Goal: Transaction & Acquisition: Purchase product/service

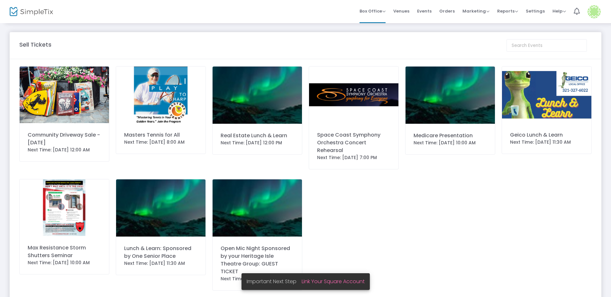
click at [69, 113] on img at bounding box center [64, 95] width 89 height 57
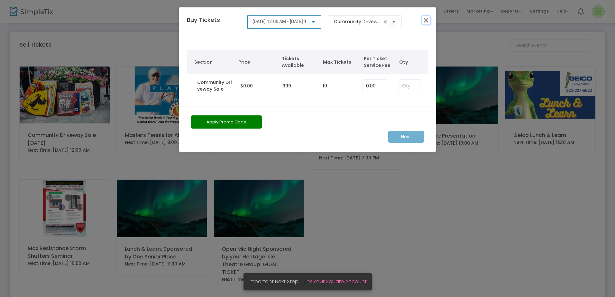
click at [427, 21] on button "Close" at bounding box center [426, 20] width 8 height 8
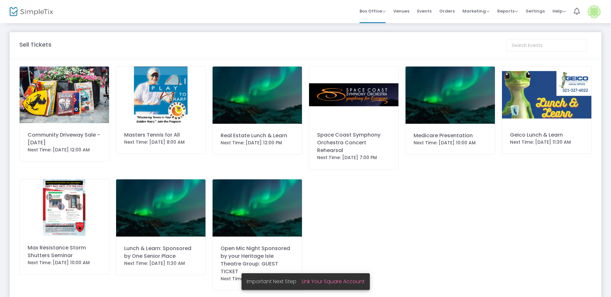
click at [63, 108] on img at bounding box center [64, 95] width 89 height 57
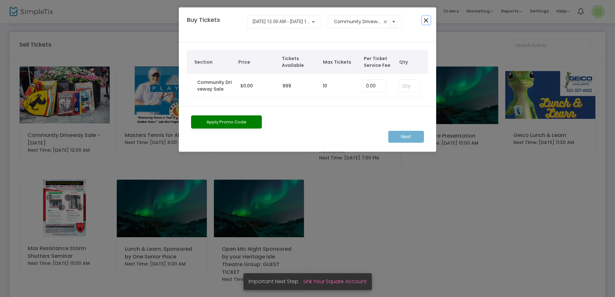
click at [424, 20] on button "Close" at bounding box center [426, 20] width 8 height 8
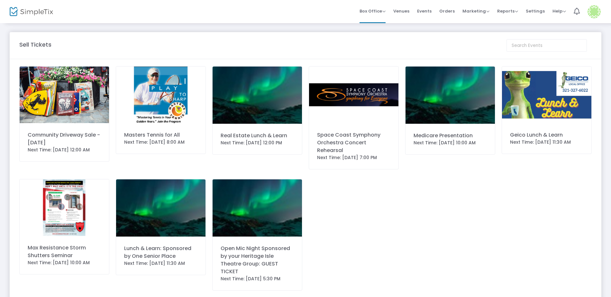
click at [77, 109] on img at bounding box center [64, 95] width 89 height 57
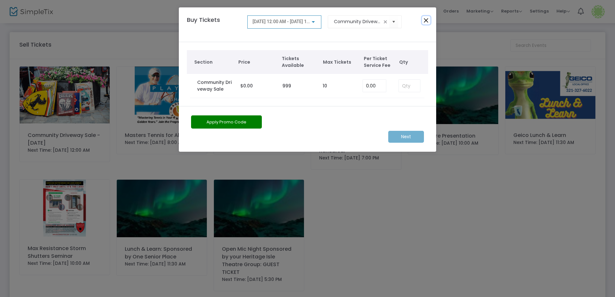
click at [424, 22] on button "Close" at bounding box center [426, 20] width 8 height 8
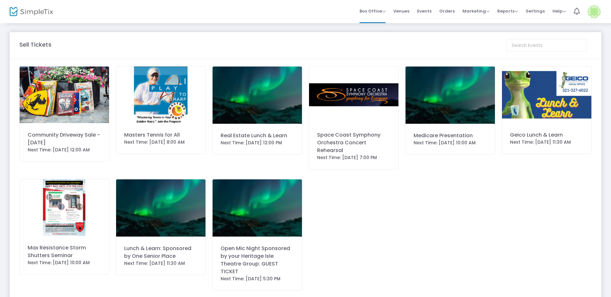
click at [257, 100] on img at bounding box center [257, 95] width 89 height 57
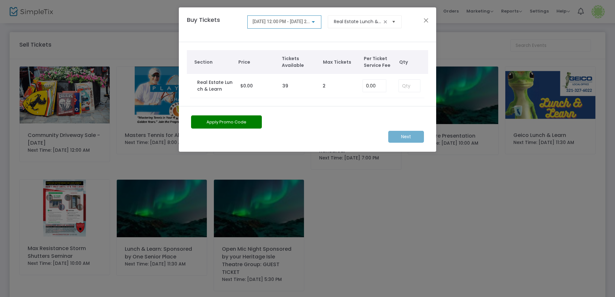
click at [394, 22] on span "Select" at bounding box center [393, 21] width 11 height 11
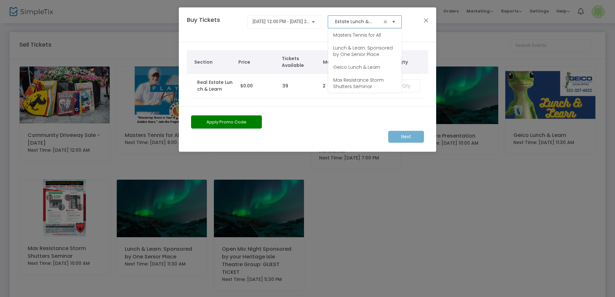
scroll to position [26, 0]
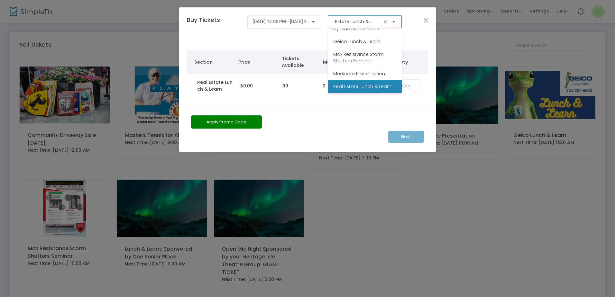
click at [414, 27] on div "Buy Tickets [DATE] 12:00 PM - [DATE] 2:00 PM Real Estate Lunch & Learn" at bounding box center [304, 24] width 241 height 18
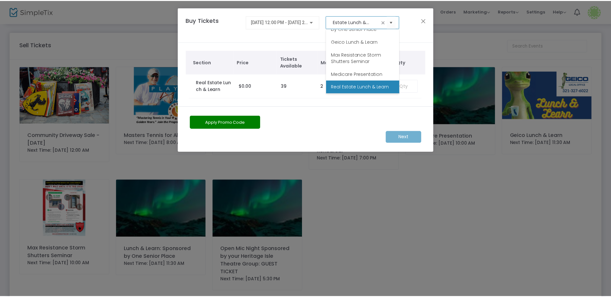
scroll to position [0, 0]
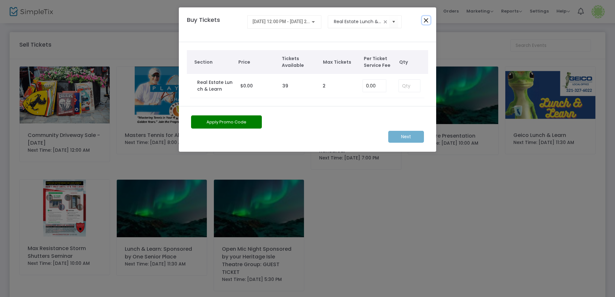
click at [427, 21] on button "Close" at bounding box center [426, 20] width 8 height 8
